Goal: Transaction & Acquisition: Purchase product/service

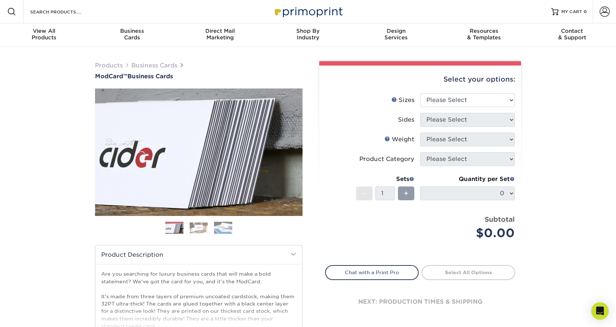
click at [201, 228] on img at bounding box center [199, 227] width 18 height 11
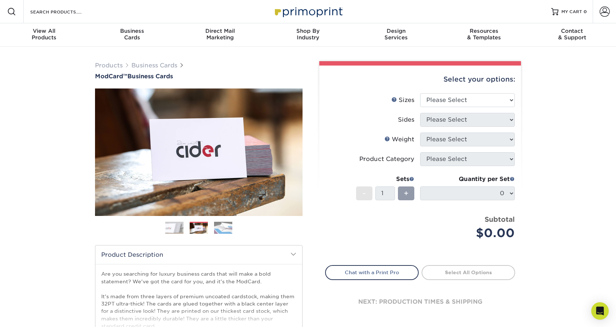
click at [222, 228] on img at bounding box center [223, 227] width 18 height 13
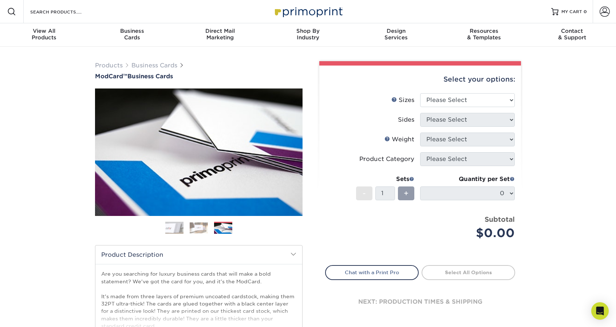
click at [175, 229] on img at bounding box center [174, 228] width 18 height 18
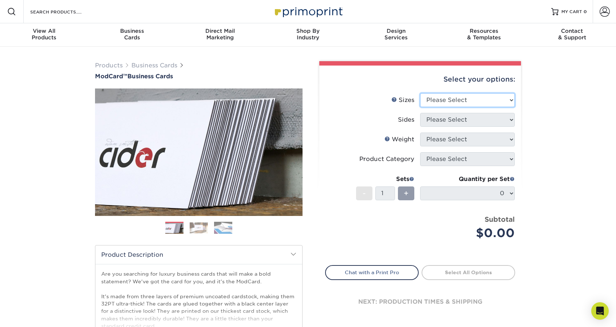
click at [443, 94] on select "Please Select 1.5" x 3.5" - Mini 1.75" x 3.5" - Mini 2" x 2" - Square 2" x 3" -…" at bounding box center [467, 100] width 95 height 14
click at [442, 96] on select "Please Select 1.5" x 3.5" - Mini 1.75" x 3.5" - Mini 2" x 2" - Square 2" x 3" -…" at bounding box center [467, 100] width 95 height 14
click at [438, 100] on select "Please Select 1.5" x 3.5" - Mini 1.75" x 3.5" - Mini 2" x 2" - Square 2" x 3" -…" at bounding box center [467, 100] width 95 height 14
click at [340, 129] on li "Sides Please Select" at bounding box center [419, 123] width 189 height 20
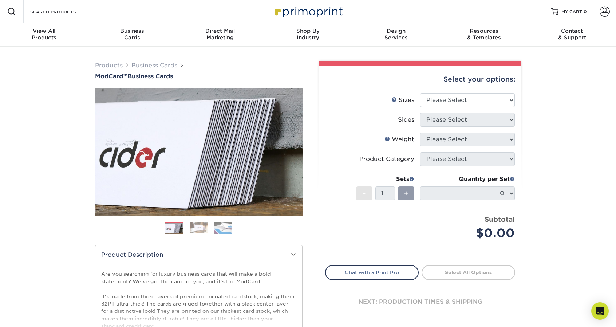
click at [204, 224] on img at bounding box center [199, 227] width 18 height 11
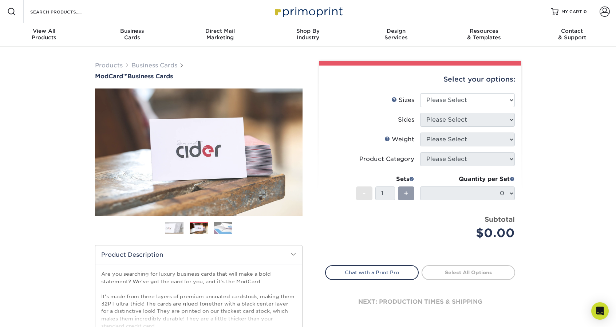
click at [239, 225] on ol at bounding box center [199, 230] width 208 height 17
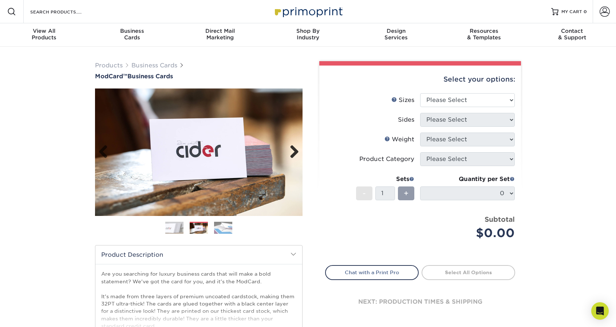
click at [300, 152] on div "Previous Next" at bounding box center [199, 151] width 208 height 127
click at [291, 154] on link "Next" at bounding box center [291, 152] width 15 height 15
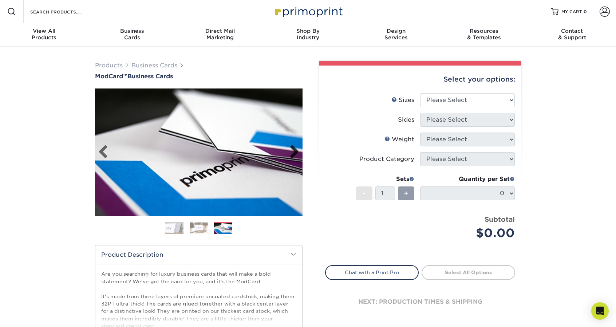
click at [291, 154] on link "Next" at bounding box center [291, 152] width 15 height 15
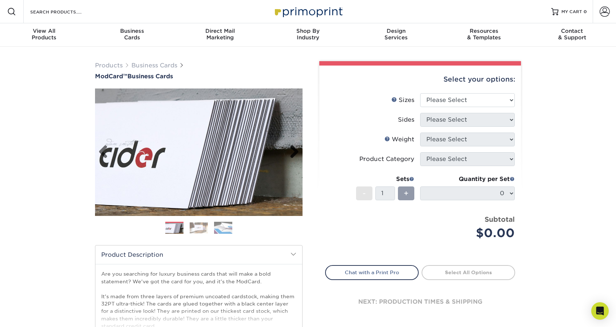
click at [291, 154] on link "Next" at bounding box center [291, 152] width 15 height 15
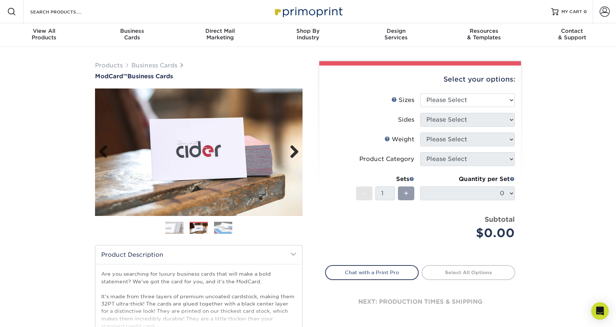
click at [291, 154] on link "Next" at bounding box center [291, 152] width 15 height 15
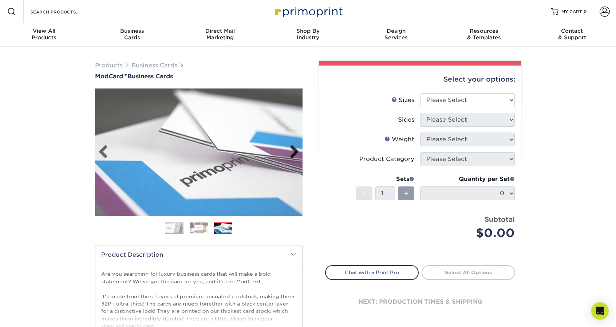
click at [291, 154] on link "Next" at bounding box center [291, 152] width 15 height 15
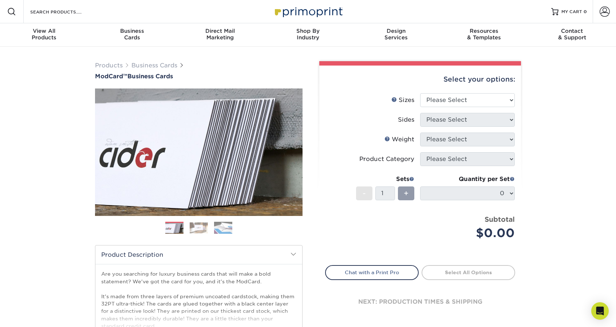
scroll to position [146, 0]
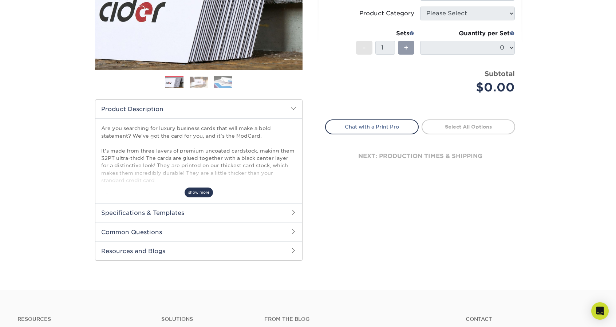
click at [205, 191] on span "show more" at bounding box center [199, 192] width 28 height 10
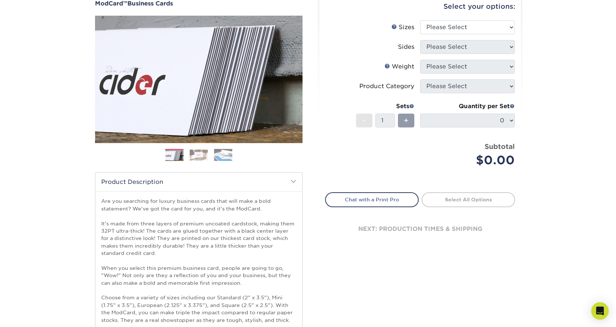
scroll to position [0, 0]
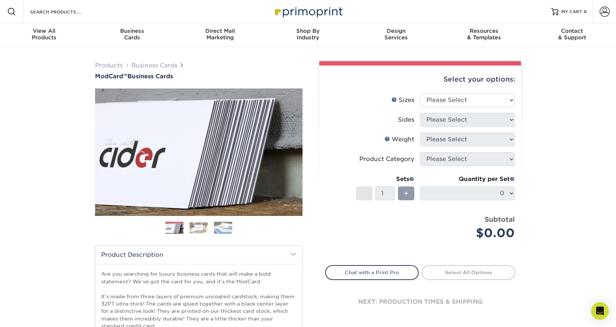
click at [441, 86] on div "Select your options:" at bounding box center [420, 80] width 190 height 28
click at [435, 103] on select "Please Select 1.5" x 3.5" - Mini 1.75" x 3.5" - Mini 2" x 2" - Square 2" x 3" -…" at bounding box center [467, 100] width 95 height 14
select select "2.00x3.50"
click at [420, 93] on select "Please Select 1.5" x 3.5" - Mini 1.75" x 3.5" - Mini 2" x 2" - Square 2" x 3" -…" at bounding box center [467, 100] width 95 height 14
click at [449, 114] on select "Please Select Print Both Sides Print Front Only" at bounding box center [467, 120] width 95 height 14
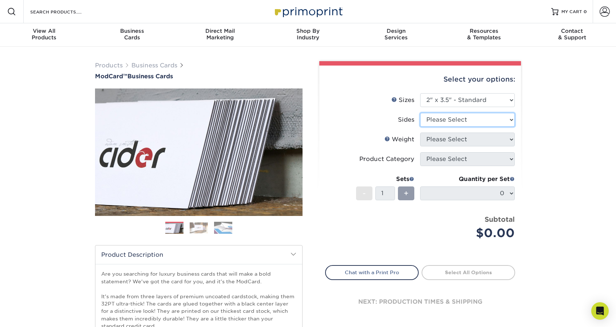
select select "13abbda7-1d64-4f25-8bb2-c179b224825d"
click at [420, 113] on select "Please Select Print Both Sides Print Front Only" at bounding box center [467, 120] width 95 height 14
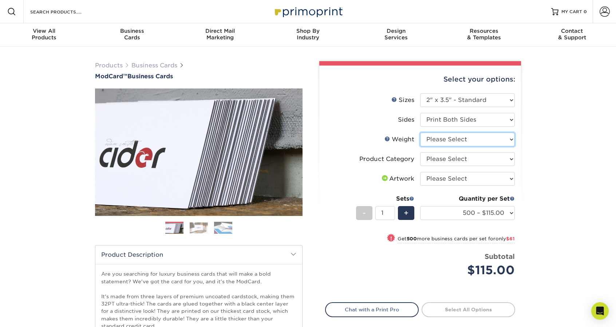
click at [449, 140] on select "Please Select 32PTUCBLK" at bounding box center [467, 140] width 95 height 14
select select "32PTUCBLK"
click at [420, 133] on select "Please Select 32PTUCBLK" at bounding box center [467, 140] width 95 height 14
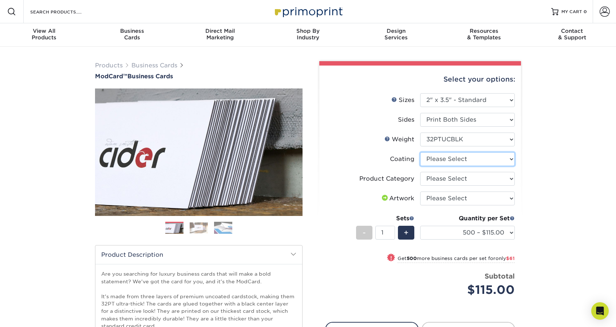
click at [434, 157] on select at bounding box center [467, 159] width 95 height 14
select select "3e7618de-abca-4bda-9f97-8b9129e913d8"
click at [420, 152] on select at bounding box center [467, 159] width 95 height 14
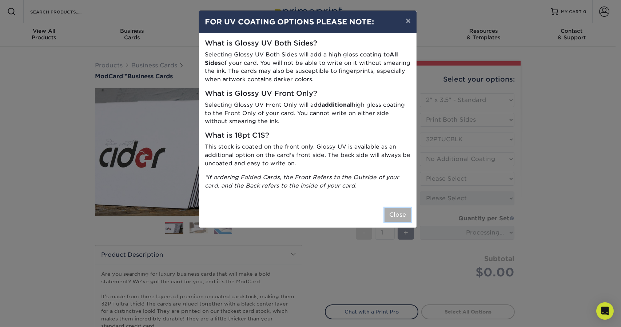
click at [398, 214] on button "Close" at bounding box center [398, 215] width 26 height 14
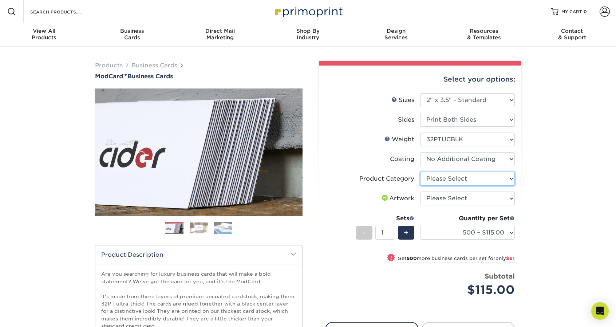
click at [457, 174] on select "Please Select Business Cards" at bounding box center [467, 179] width 95 height 14
select select "3b5148f1-0588-4f88-a218-97bcfdce65c1"
click at [420, 172] on select "Please Select Business Cards" at bounding box center [467, 179] width 95 height 14
click at [430, 197] on select "Please Select I will upload files I need a design - $100" at bounding box center [467, 198] width 95 height 14
select select "upload"
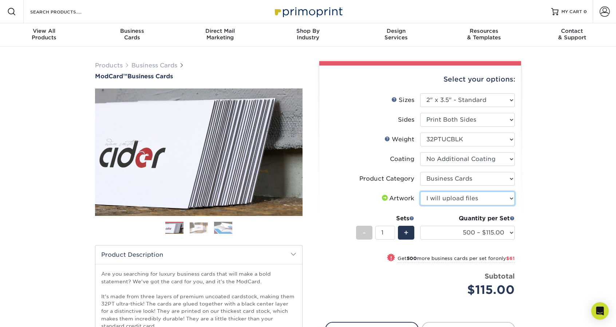
click at [420, 191] on select "Please Select I will upload files I need a design - $100" at bounding box center [467, 198] width 95 height 14
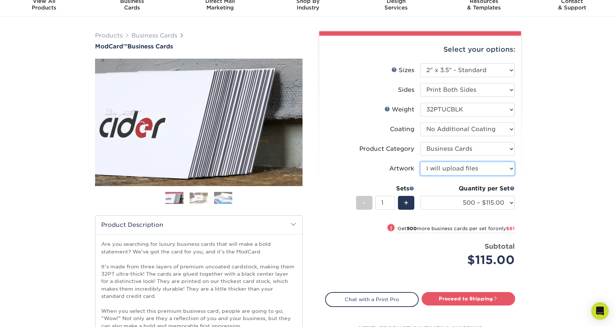
scroll to position [36, 0]
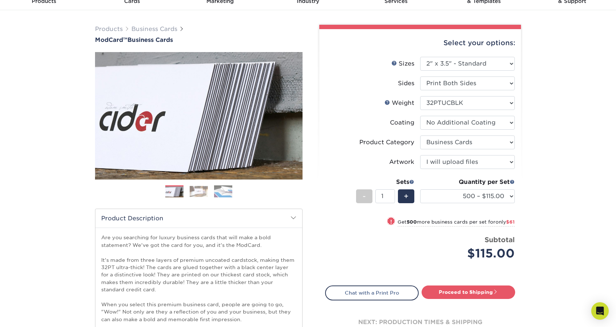
click at [200, 191] on img at bounding box center [199, 191] width 18 height 11
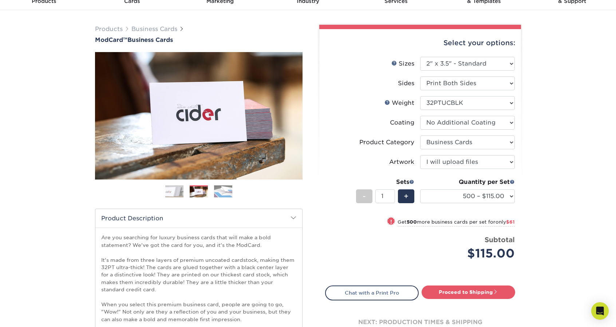
click at [225, 196] on img at bounding box center [223, 191] width 18 height 13
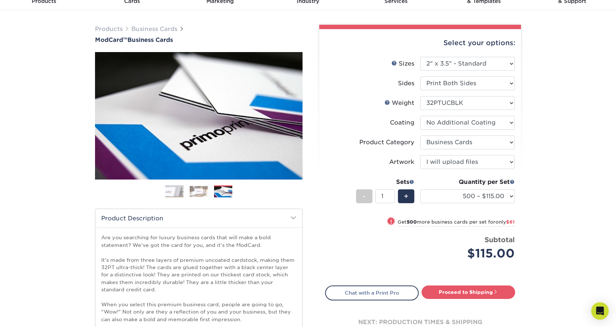
click at [173, 189] on img at bounding box center [174, 191] width 18 height 18
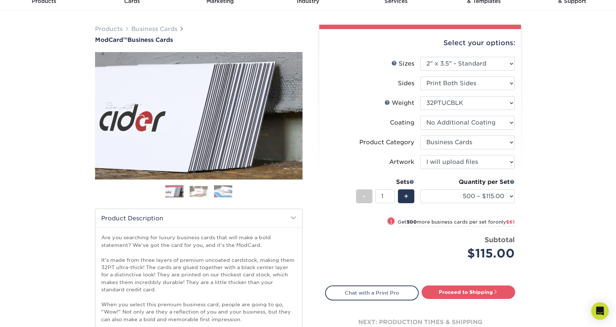
click at [202, 189] on img at bounding box center [199, 191] width 18 height 11
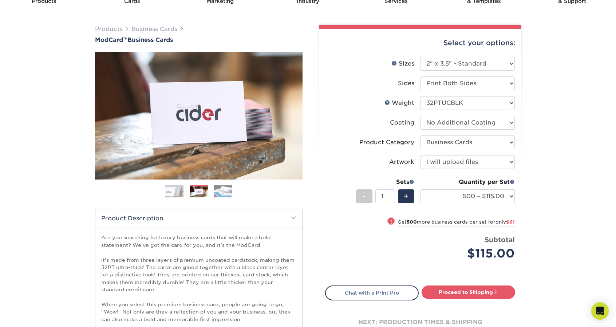
click at [217, 192] on img at bounding box center [223, 191] width 18 height 13
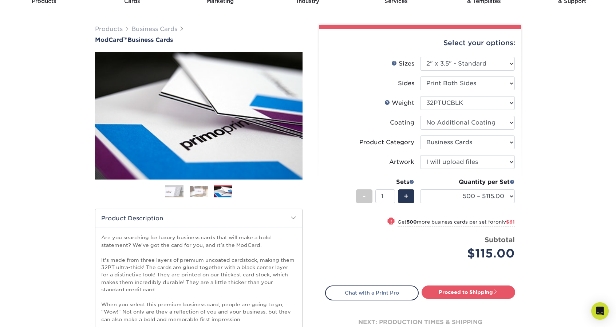
click at [180, 192] on img at bounding box center [174, 191] width 18 height 18
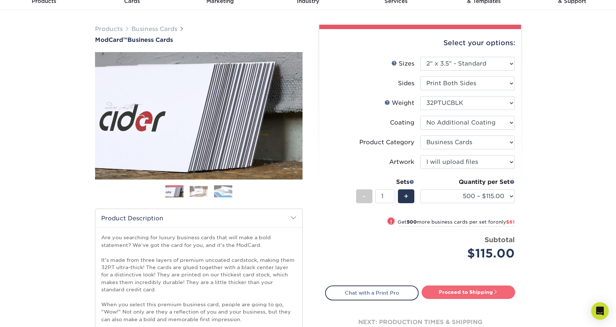
click at [485, 294] on link "Proceed to Shipping" at bounding box center [469, 291] width 94 height 13
type input "Set 1"
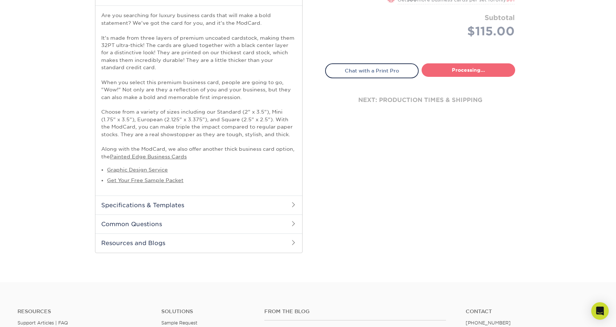
select select "5f593cd4-e965-446d-a983-0d73bfd06503"
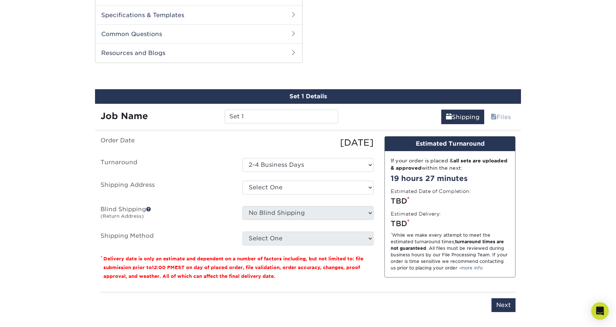
scroll to position [475, 0]
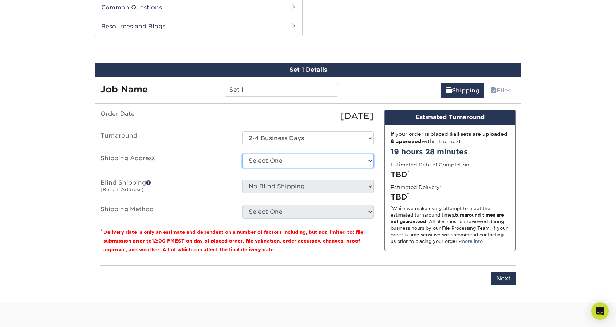
click at [276, 159] on select "Select One + Add New Address - Login" at bounding box center [307, 161] width 131 height 14
select select "newaddress"
click at [242, 154] on select "Select One + Add New Address - Login" at bounding box center [307, 161] width 131 height 14
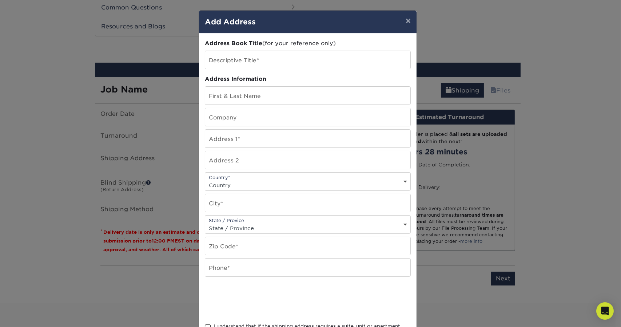
click at [247, 71] on div "Address Book Title (for your reference only) Descriptive Title* Address Informa…" at bounding box center [308, 196] width 206 height 314
click at [249, 64] on input "text" at bounding box center [307, 60] width 205 height 18
click at [403, 20] on button "×" at bounding box center [408, 21] width 17 height 20
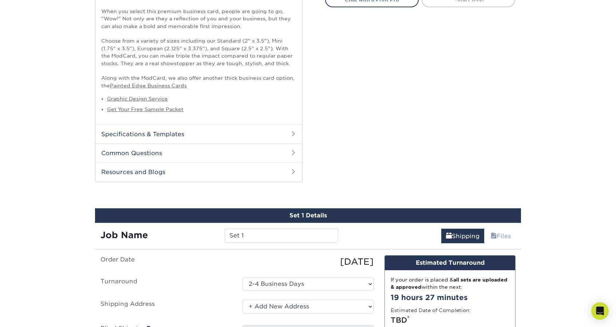
scroll to position [439, 0]
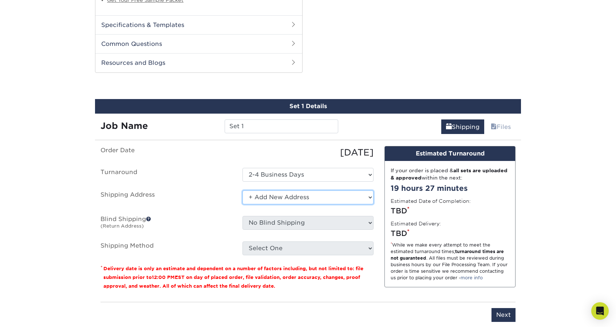
click at [257, 195] on select "Select One + Add New Address - Login" at bounding box center [307, 197] width 131 height 14
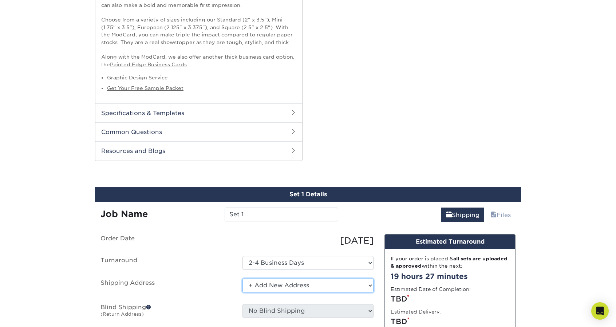
scroll to position [402, 0]
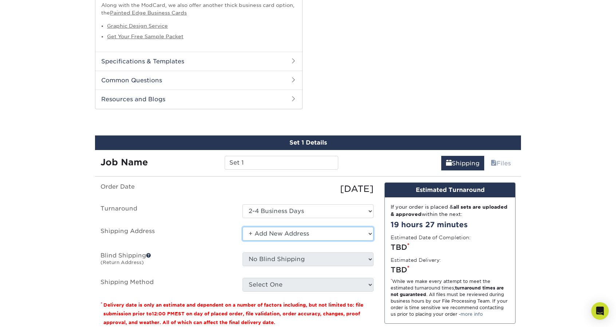
click at [293, 234] on select "Select One + Add New Address - Login" at bounding box center [307, 234] width 131 height 14
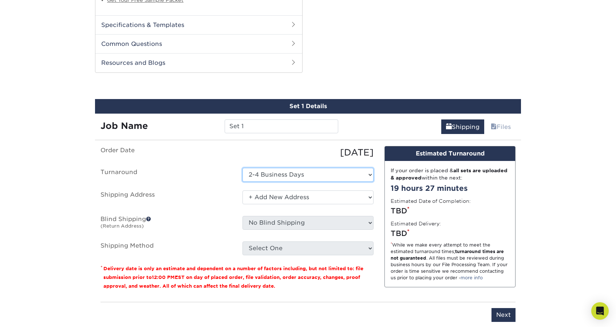
click at [284, 174] on select "Select One 2-4 Business Days" at bounding box center [307, 175] width 131 height 14
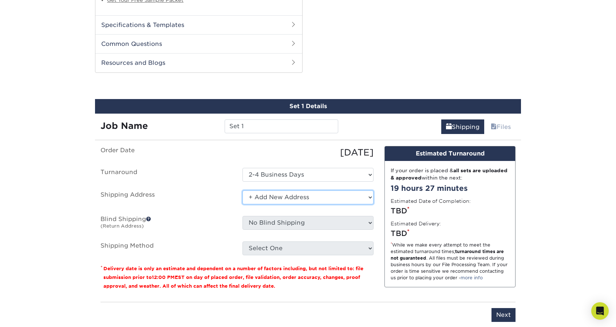
click at [277, 192] on select "Select One + Add New Address - Login" at bounding box center [307, 197] width 131 height 14
click at [275, 196] on select "Select One + Add New Address - Login" at bounding box center [307, 197] width 131 height 14
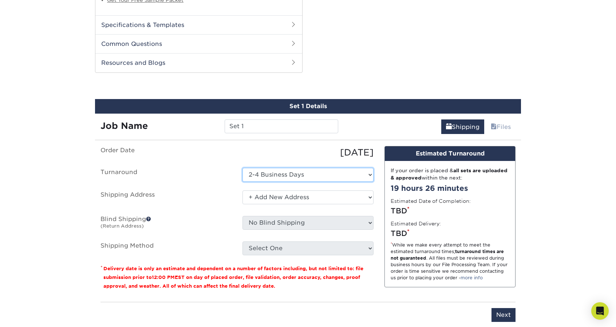
click at [309, 176] on select "Select One 2-4 Business Days" at bounding box center [307, 175] width 131 height 14
click at [264, 168] on select "Select One 2-4 Business Days" at bounding box center [307, 175] width 131 height 14
click at [259, 176] on select "Select One 2-4 Business Days" at bounding box center [307, 175] width 131 height 14
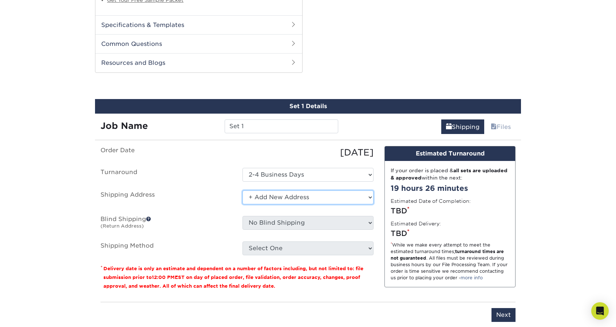
click at [253, 198] on select "Select One + Add New Address - Login" at bounding box center [307, 197] width 131 height 14
click at [242, 190] on select "Select One + Add New Address - Login" at bounding box center [307, 197] width 131 height 14
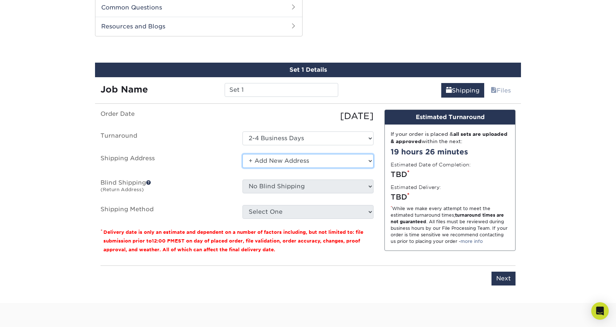
click at [286, 159] on select "Select One + Add New Address - Login" at bounding box center [307, 161] width 131 height 14
click at [242, 154] on select "Select One + Add New Address - Login" at bounding box center [307, 161] width 131 height 14
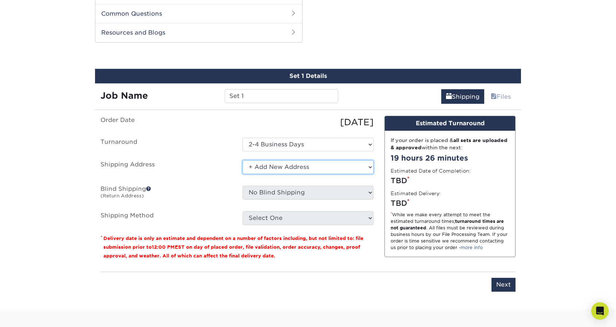
scroll to position [510, 0]
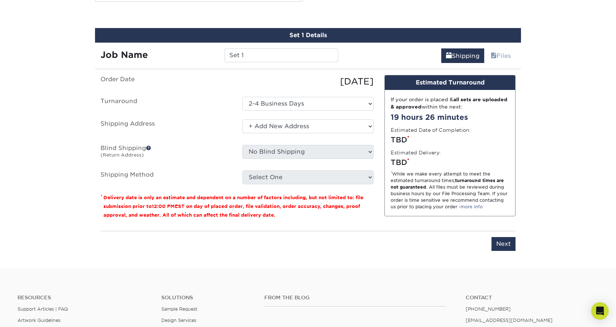
click at [435, 54] on div "Shipping Files" at bounding box center [433, 53] width 178 height 20
click at [451, 55] on link "Shipping" at bounding box center [462, 55] width 43 height 15
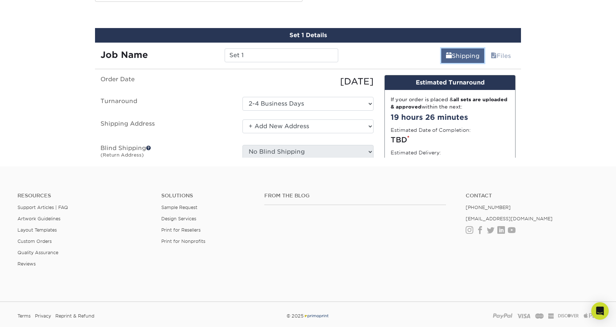
scroll to position [473, 0]
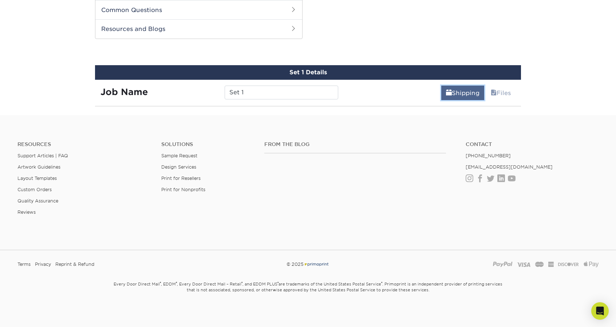
click at [449, 93] on span at bounding box center [449, 93] width 6 height 7
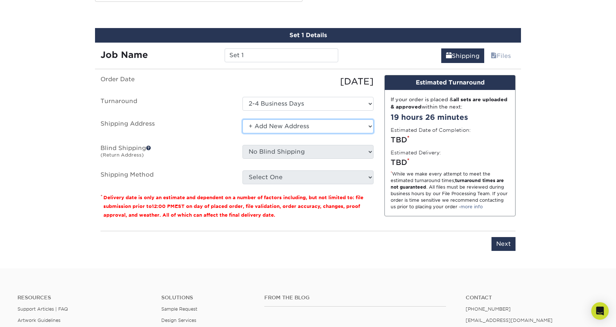
click at [258, 125] on select "Select One + Add New Address - Login" at bounding box center [307, 126] width 131 height 14
click at [242, 119] on select "Select One + Add New Address - Login" at bounding box center [307, 126] width 131 height 14
click at [501, 250] on div "You've choosen mailing services! If you have a csv address list please upload i…" at bounding box center [307, 167] width 415 height 185
click at [500, 242] on input "Next" at bounding box center [503, 244] width 24 height 14
type input "Next"
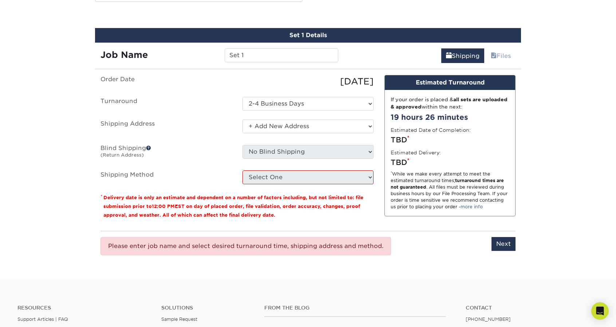
click at [285, 169] on ul "Order Date [DATE] [GEOGRAPHIC_DATA] Select One 2-4 Business Days Shipping Addre…" at bounding box center [236, 129] width 273 height 109
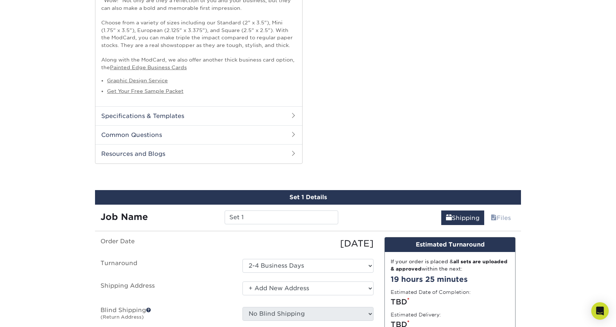
scroll to position [272, 0]
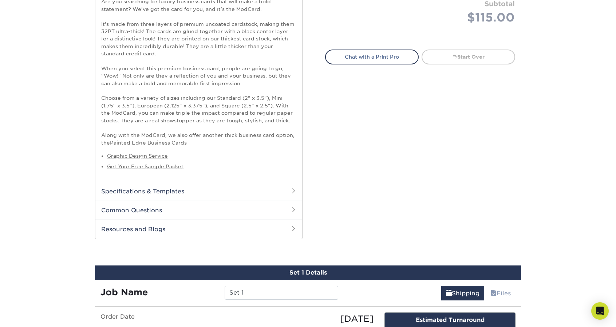
click at [330, 153] on div "Select your options: Sizes Help Sizes Please Select 1.5" x 3.5" - Mini -" at bounding box center [417, 18] width 218 height 459
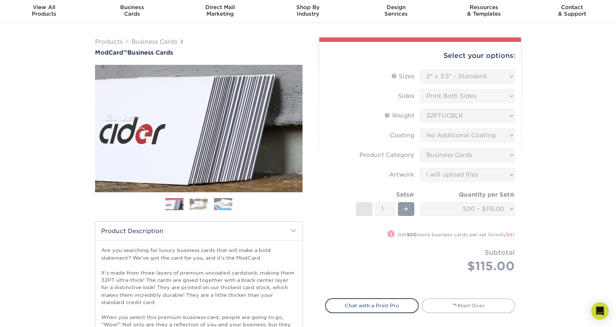
scroll to position [0, 0]
